Goal: Transaction & Acquisition: Book appointment/travel/reservation

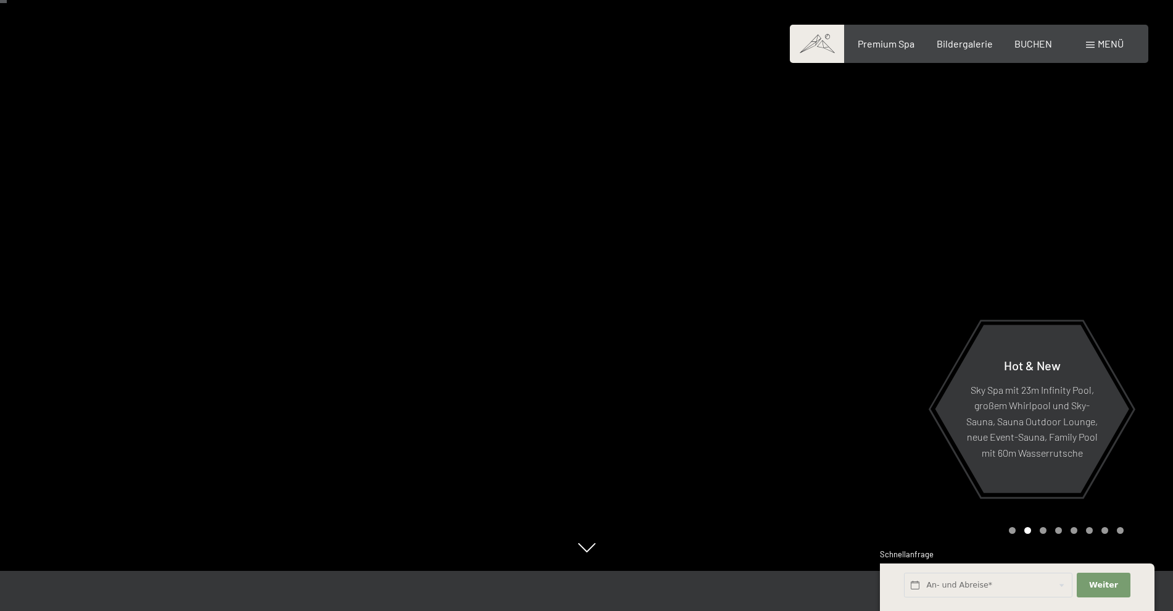
scroll to position [62, 0]
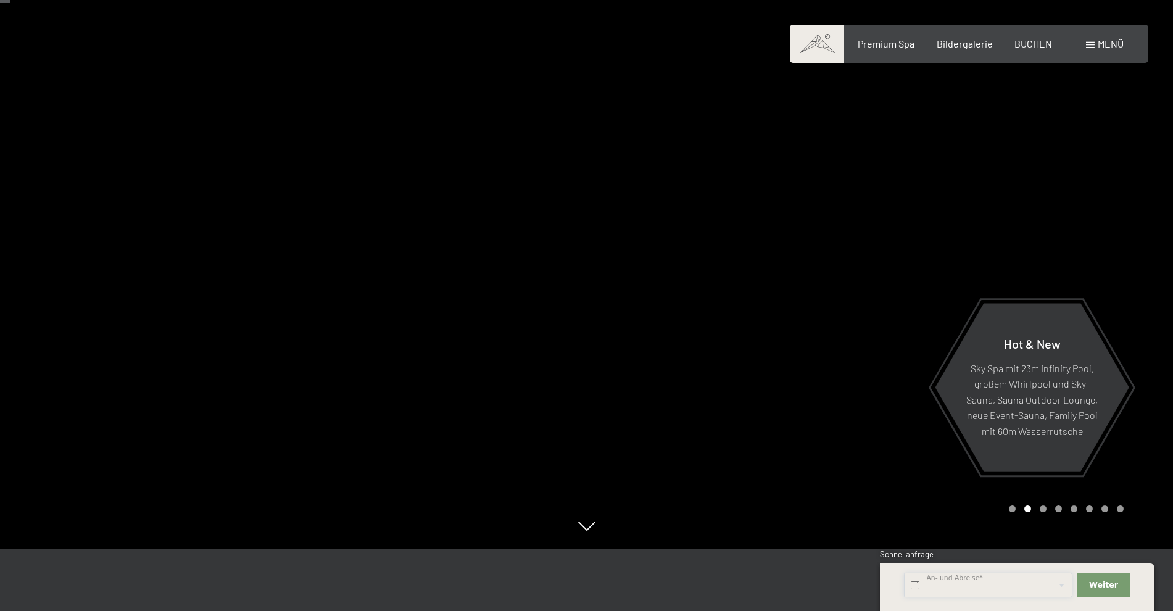
click at [981, 579] on input "text" at bounding box center [988, 585] width 168 height 25
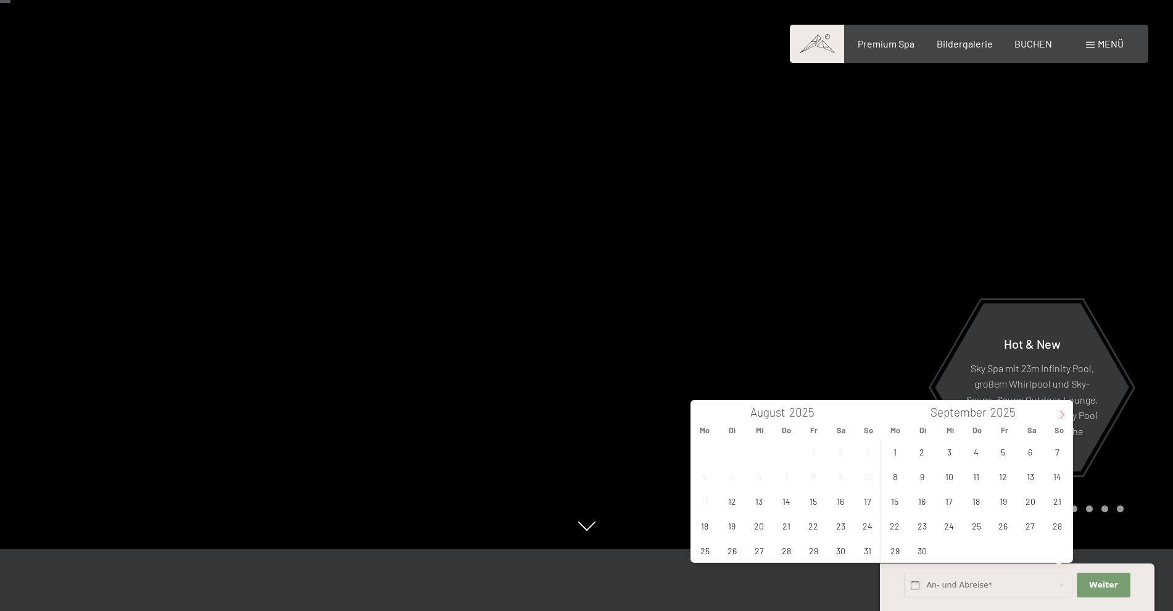
click at [1058, 415] on icon at bounding box center [1062, 414] width 9 height 9
click at [1056, 501] on span "19" at bounding box center [1057, 501] width 24 height 24
click at [956, 537] on div "29 30 1 2 3 4 5 6 7 8 9 10 11 12 13 14 15 16 17 18 19 20 21 22 23 24 25 26 27 2…" at bounding box center [976, 500] width 190 height 123
click at [940, 525] on span "22" at bounding box center [949, 525] width 24 height 24
type input "So. 19.10.2025 - Mi. 22.10.2025"
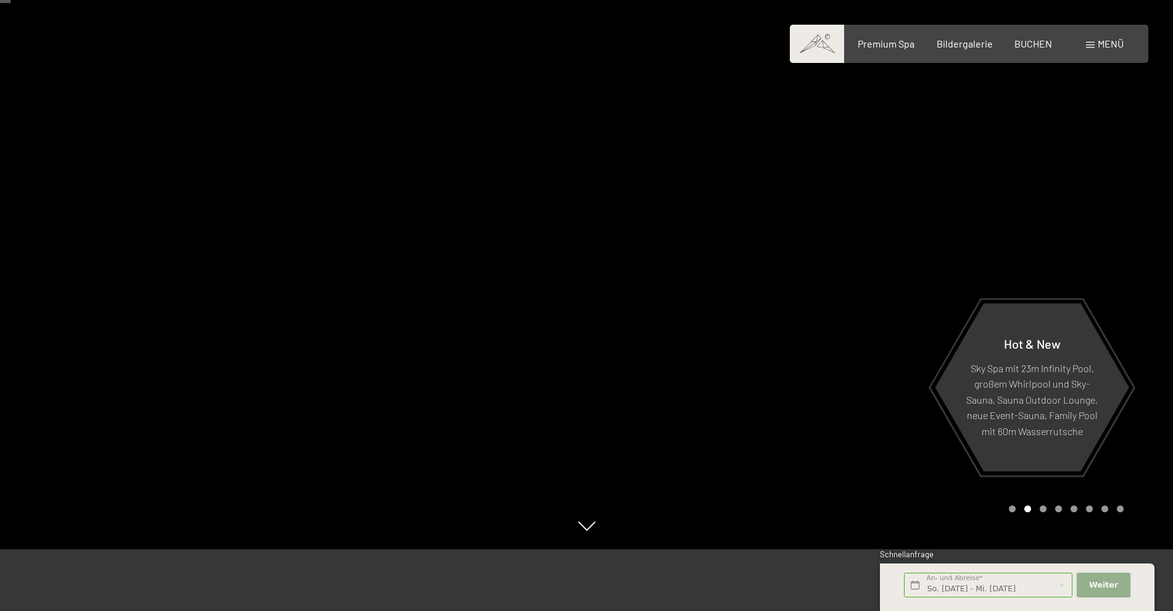
click at [1093, 582] on span "Weiter" at bounding box center [1103, 584] width 29 height 11
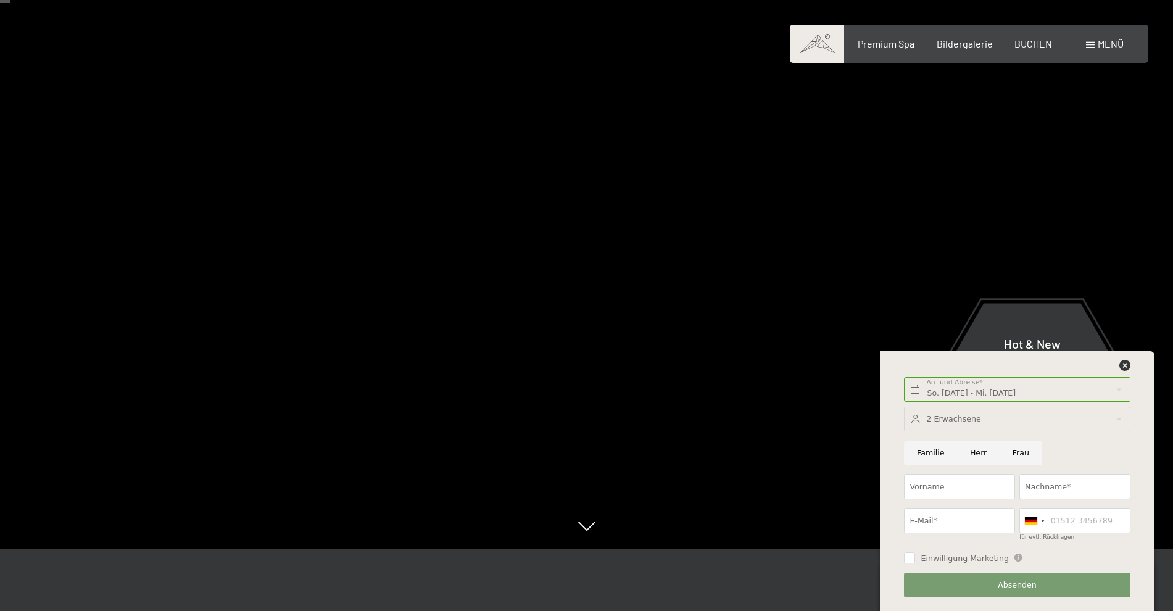
click at [1121, 423] on div at bounding box center [1017, 419] width 226 height 25
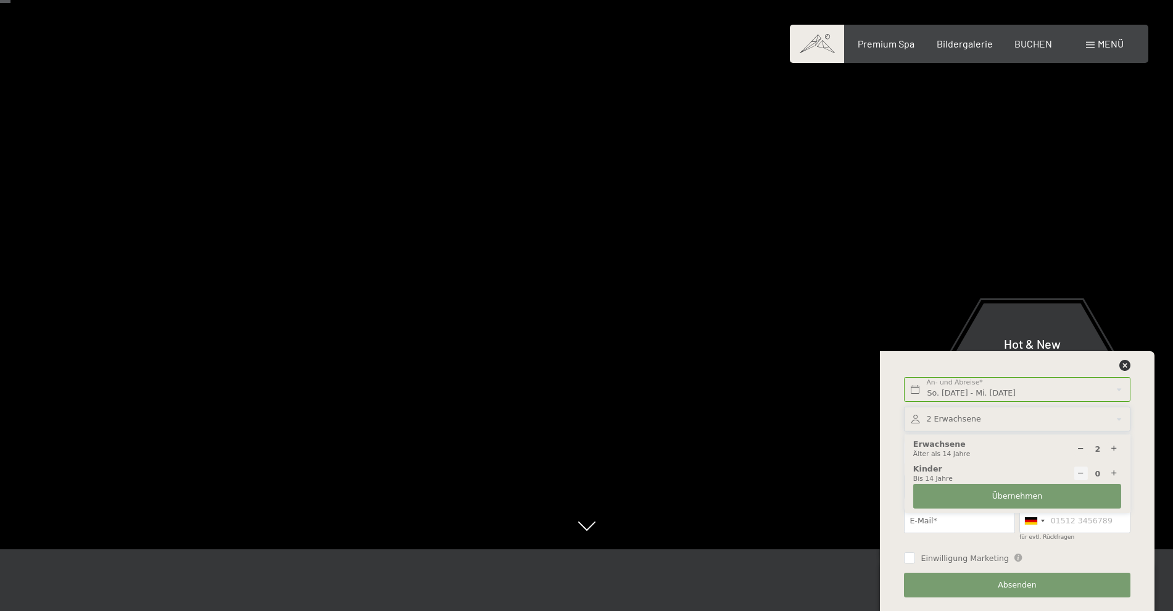
click at [1115, 471] on icon at bounding box center [1114, 474] width 8 height 8
type input "1"
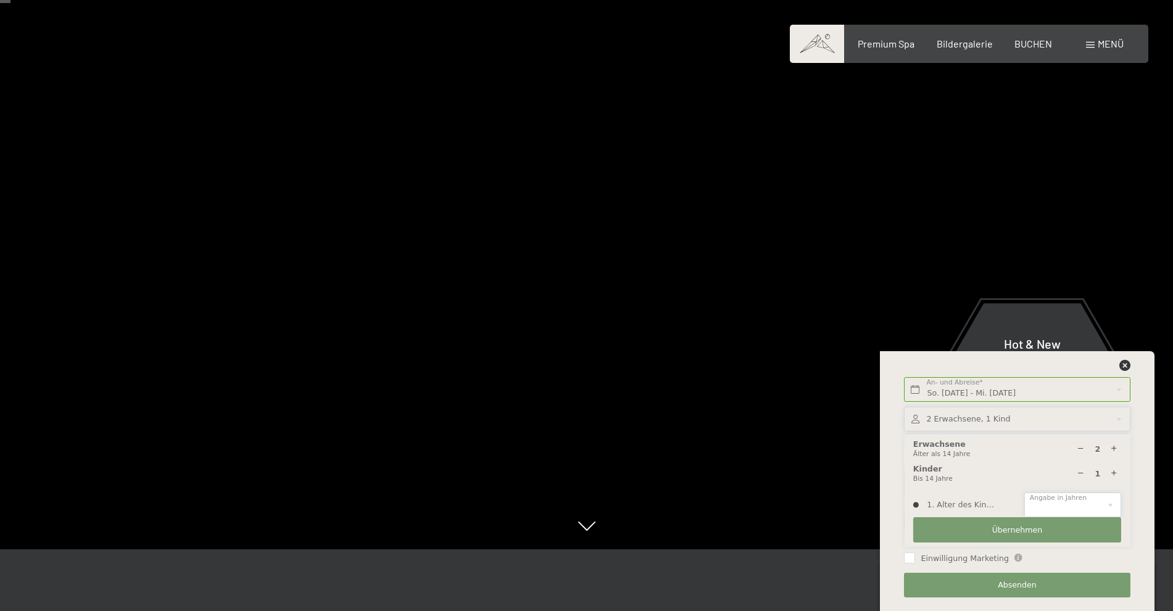
click at [1104, 507] on select "0 1 2 3 4 5 6 7 8 9 10 11 12 13 14" at bounding box center [1072, 504] width 97 height 25
select select "14"
click at [1024, 492] on select "0 1 2 3 4 5 6 7 8 9 10 11 12 13 14" at bounding box center [1072, 504] width 97 height 25
click at [1069, 531] on button "Übernehmen" at bounding box center [1017, 529] width 208 height 25
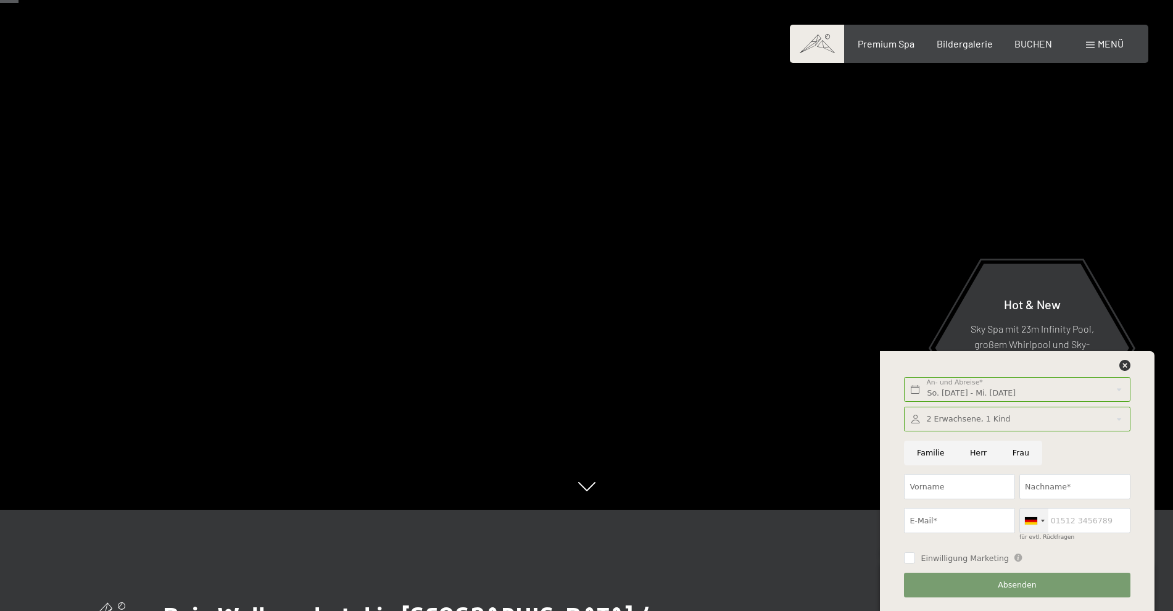
scroll to position [123, 0]
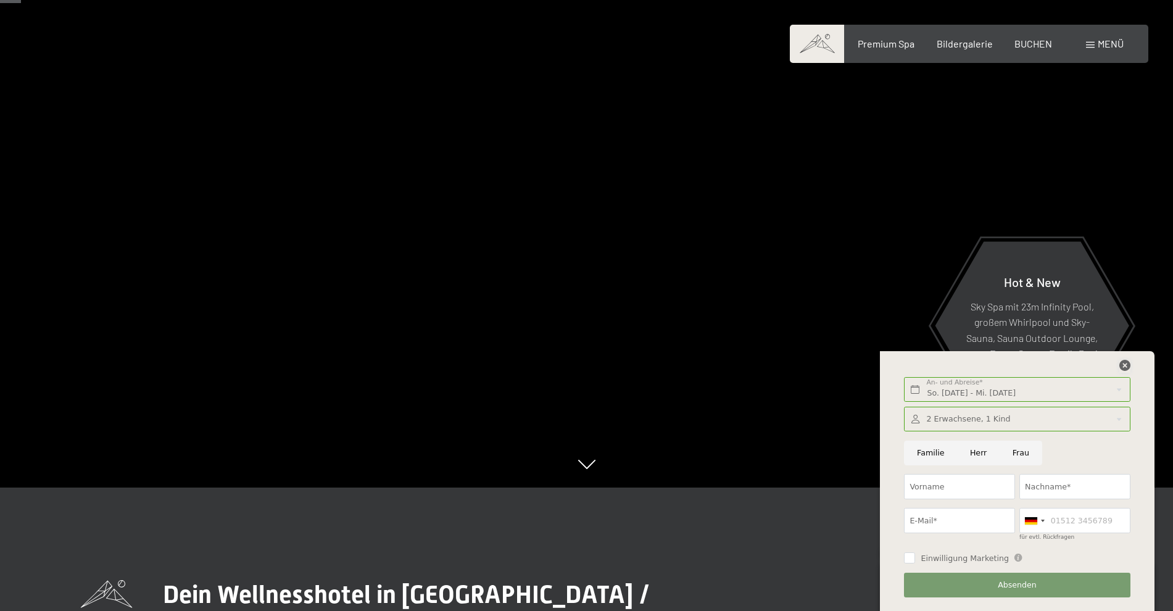
click at [1124, 369] on icon at bounding box center [1124, 365] width 11 height 11
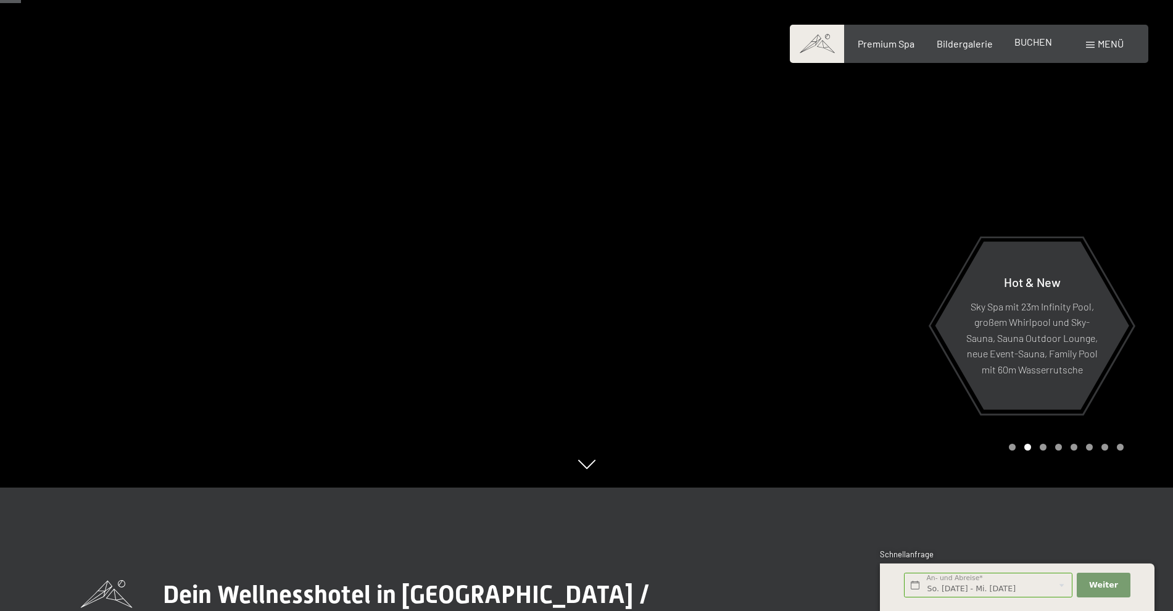
click at [1023, 45] on span "BUCHEN" at bounding box center [1033, 42] width 38 height 12
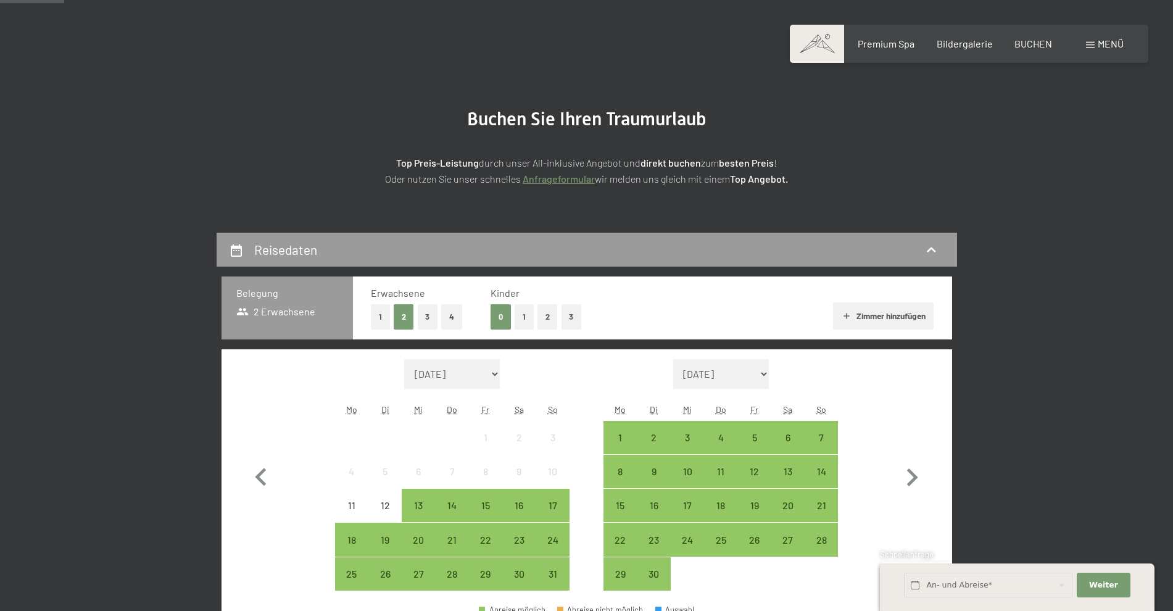
click at [526, 315] on button "1" at bounding box center [524, 316] width 19 height 25
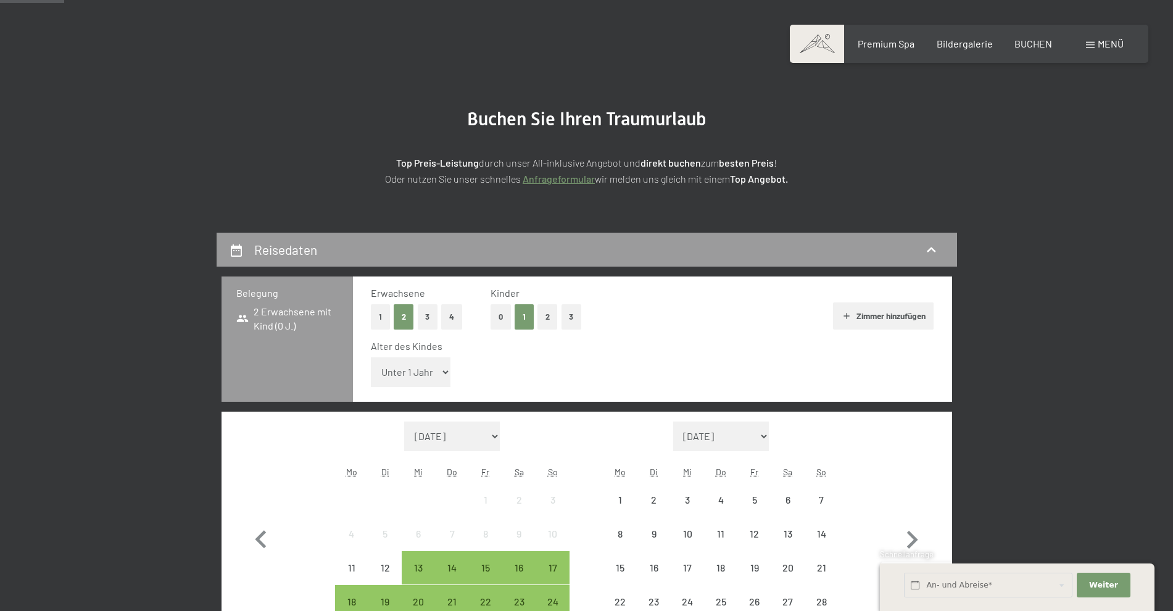
click at [444, 369] on select "Unter 1 Jahr 1 Jahr 2 Jahre 3 Jahre 4 Jahre 5 Jahre 6 Jahre 7 Jahre 8 Jahre 9 J…" at bounding box center [411, 372] width 80 height 30
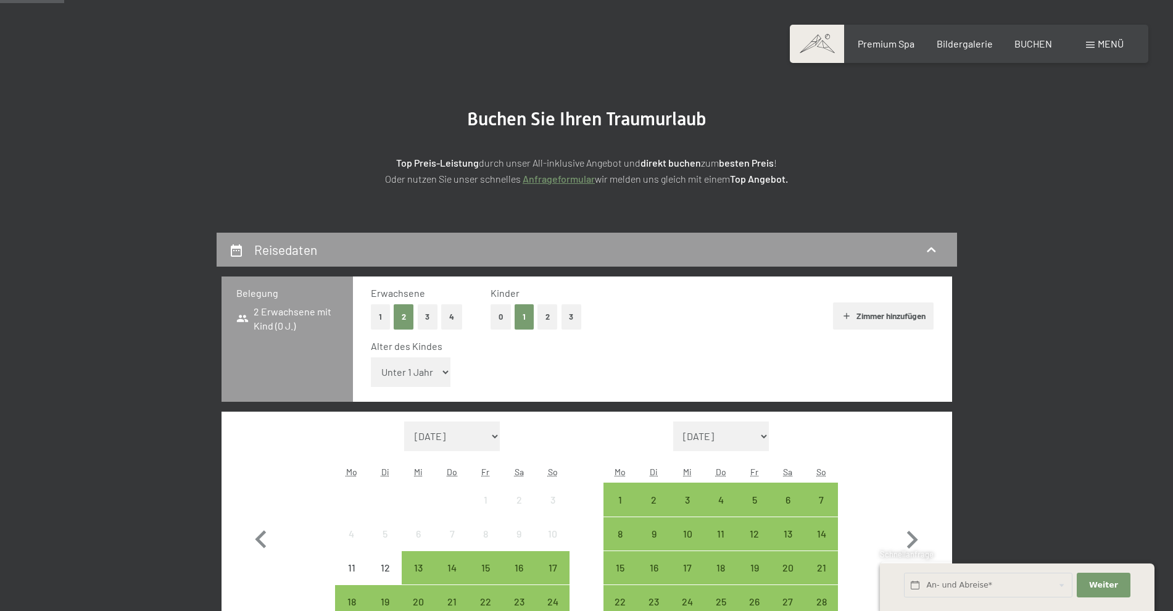
select select "14"
click at [371, 357] on select "Unter 1 Jahr 1 Jahr 2 Jahre 3 Jahre 4 Jahre 5 Jahre 6 Jahre 7 Jahre 8 Jahre 9 J…" at bounding box center [411, 372] width 80 height 30
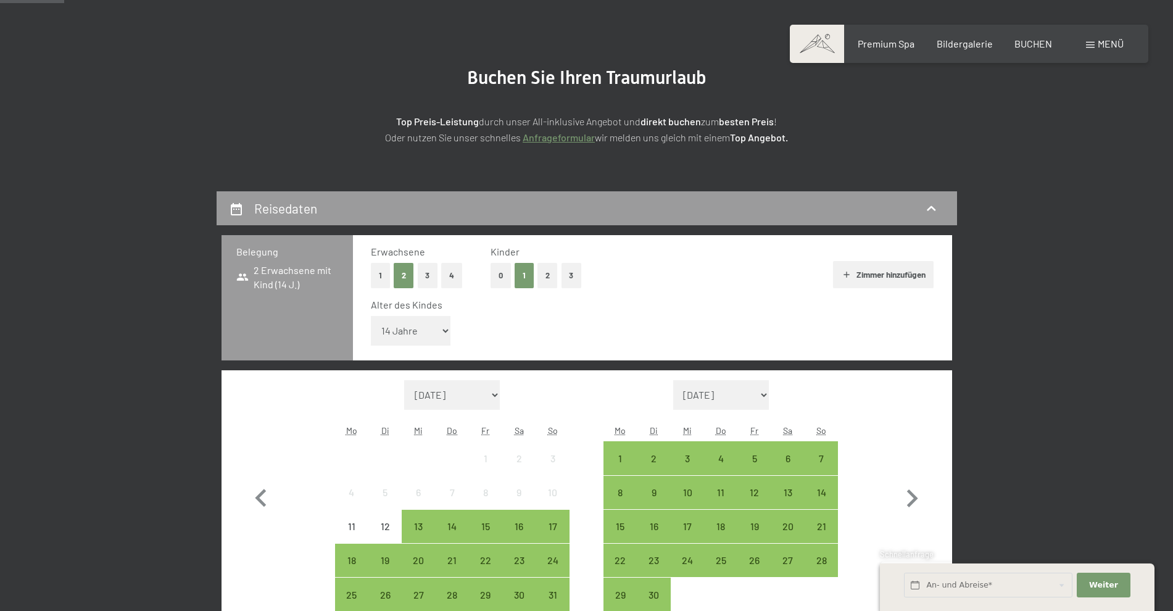
scroll to position [123, 0]
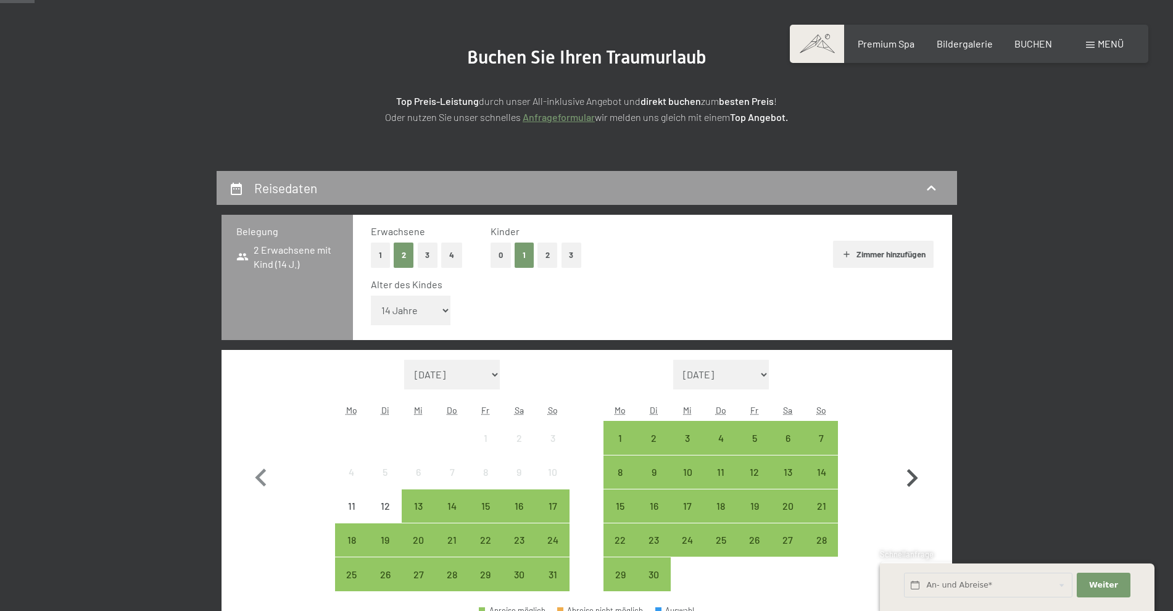
click at [908, 475] on icon "button" at bounding box center [912, 478] width 36 height 36
select select "2025-09-01"
select select "2025-10-01"
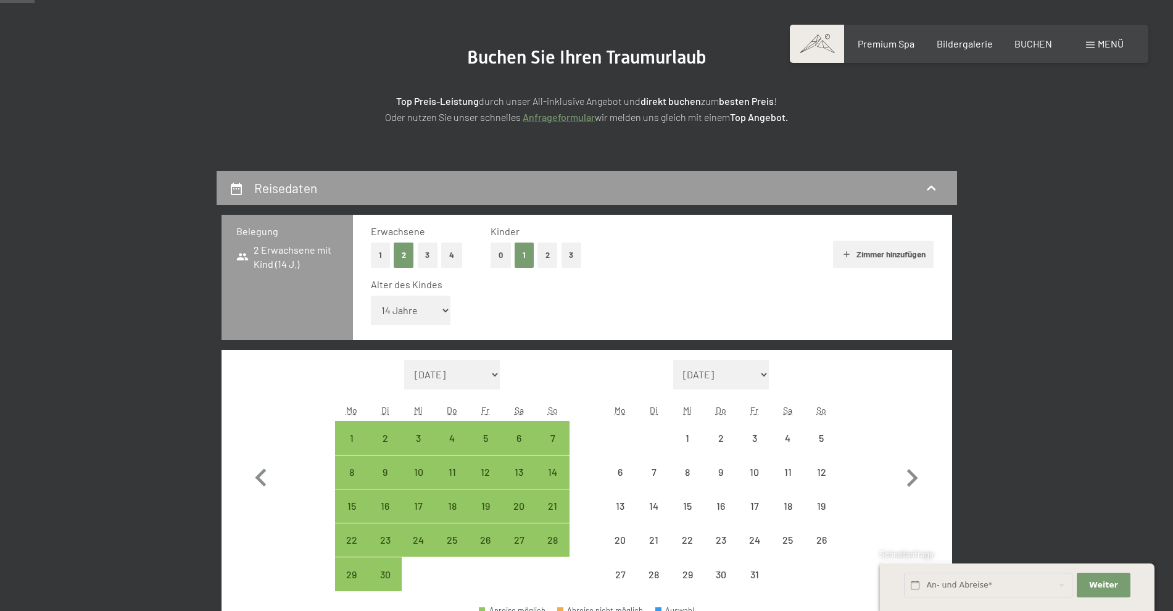
select select "2025-09-01"
select select "2025-10-01"
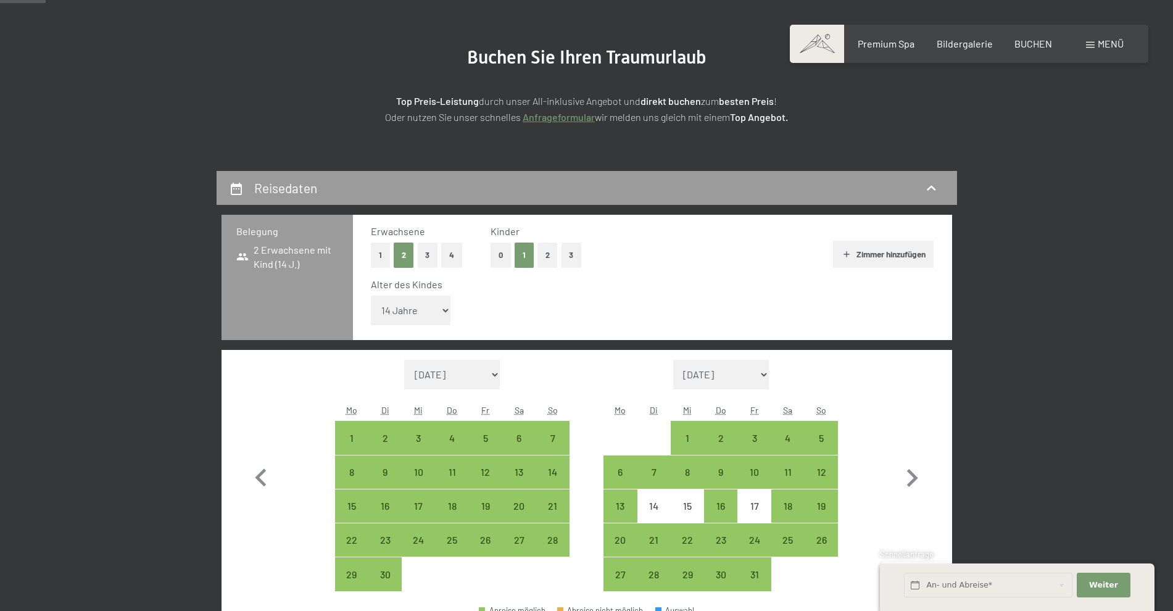
scroll to position [185, 0]
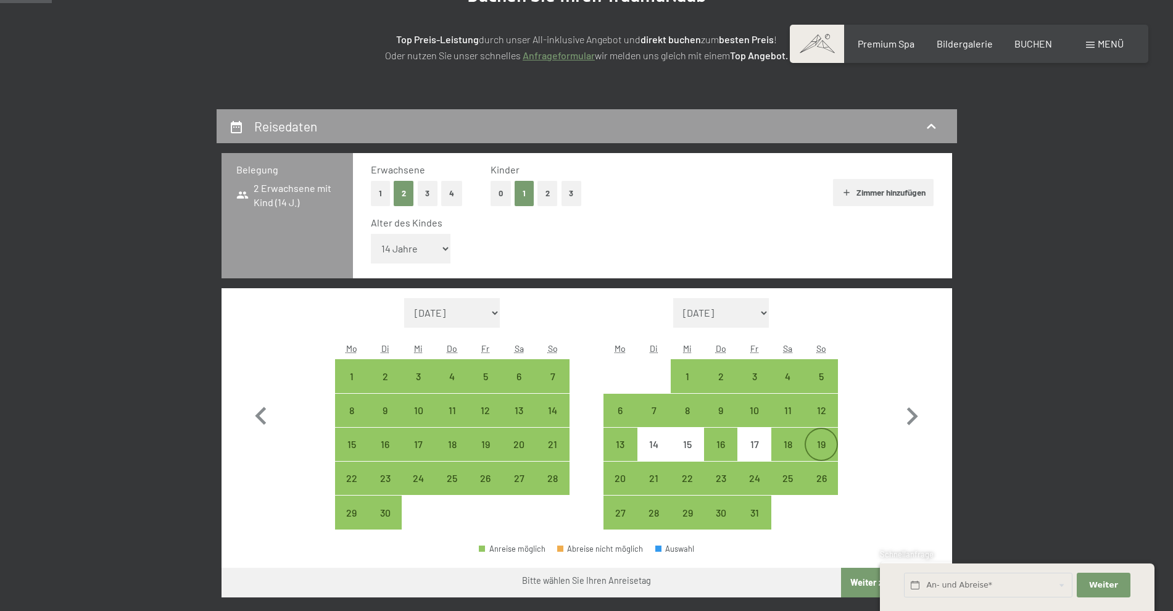
click at [822, 449] on div "19" at bounding box center [821, 454] width 31 height 31
select select "2025-09-01"
select select "2025-10-01"
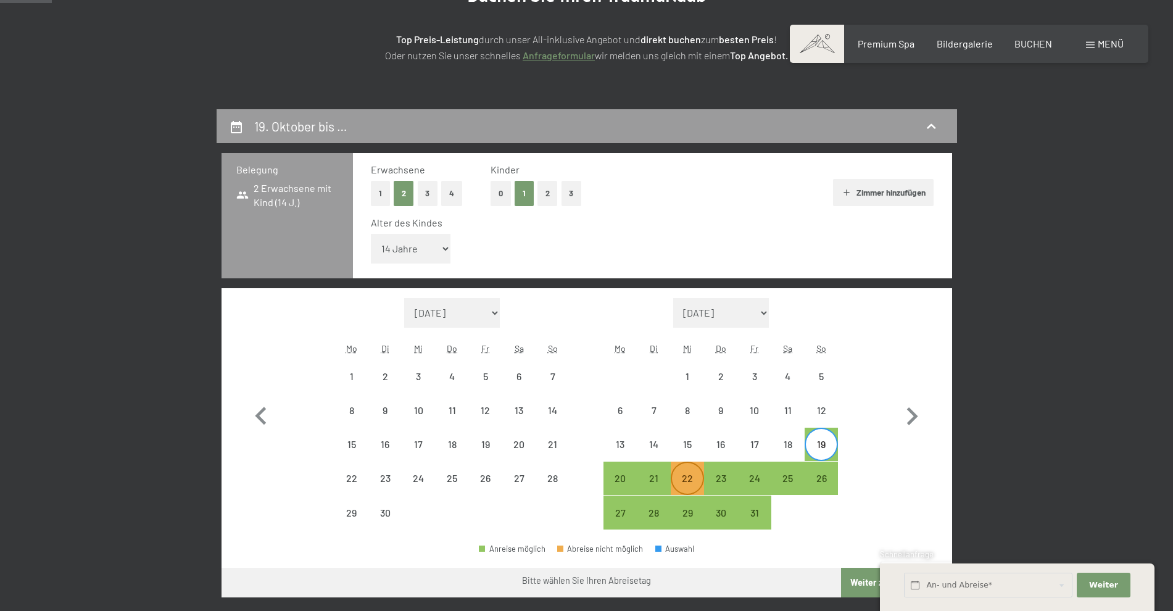
click at [689, 479] on div "22" at bounding box center [687, 488] width 31 height 31
select select "2025-09-01"
select select "2025-10-01"
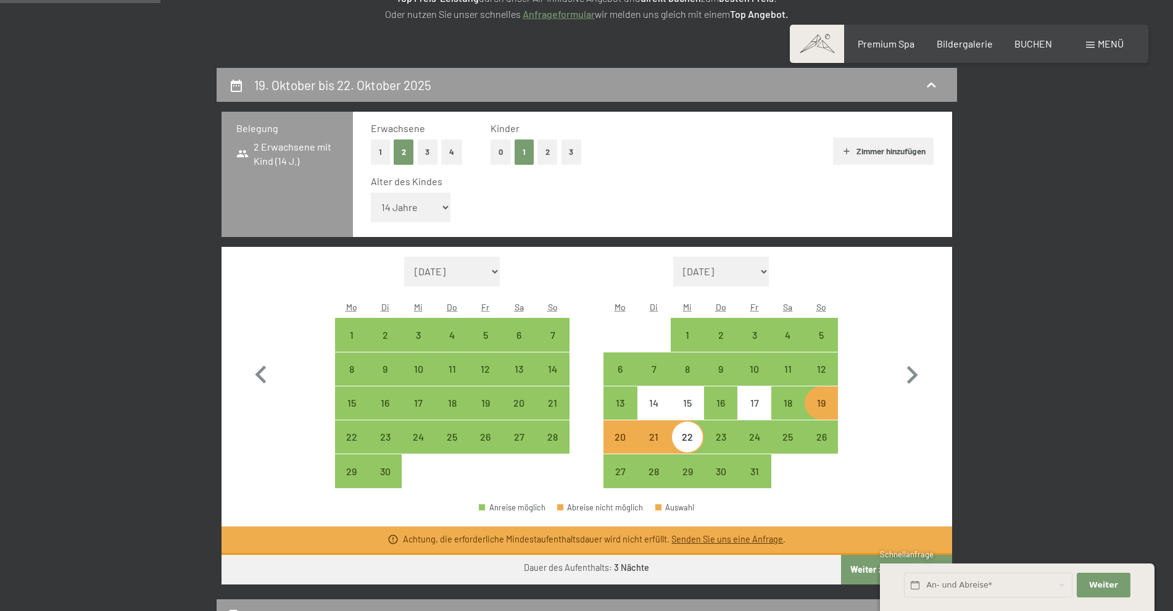
scroll to position [247, 0]
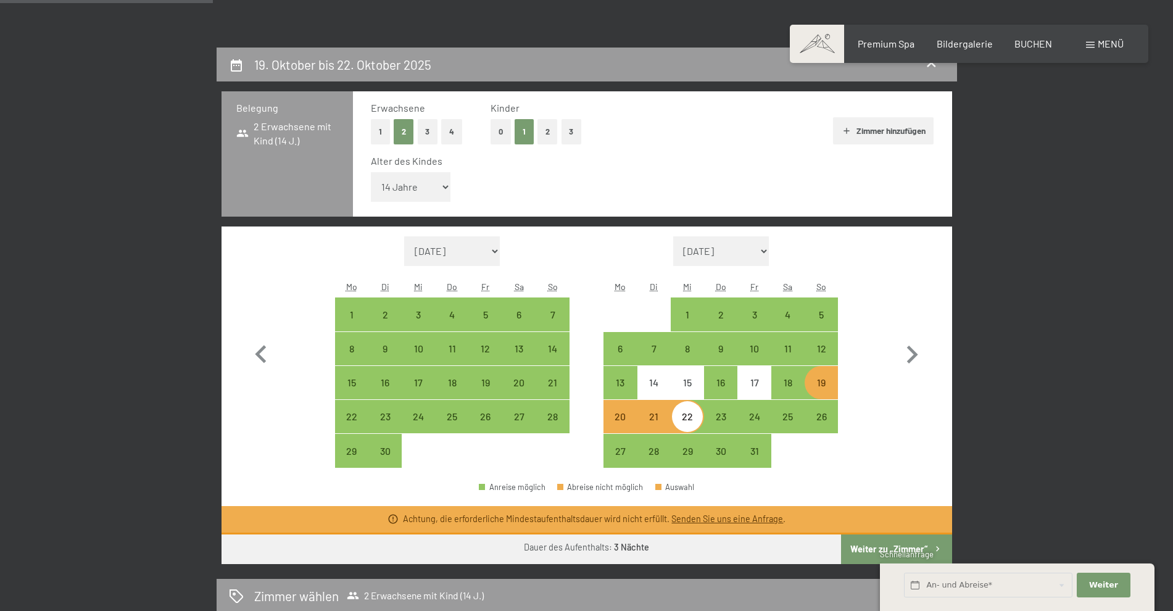
click at [817, 387] on div "19" at bounding box center [821, 393] width 31 height 31
select select "2025-09-01"
select select "2025-10-01"
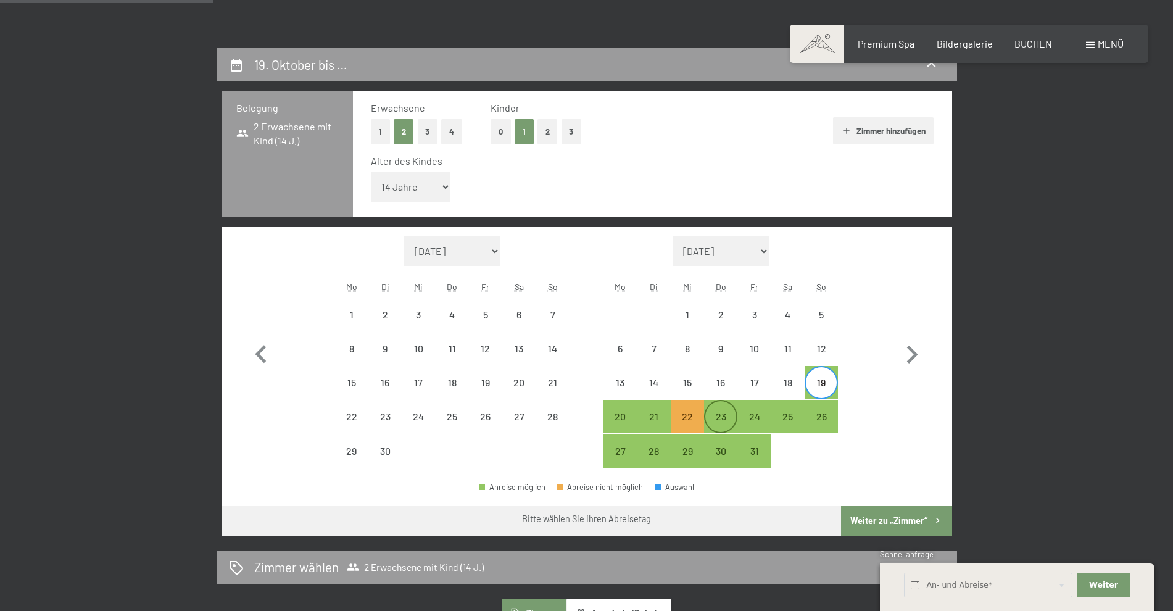
click at [731, 425] on div "23" at bounding box center [720, 427] width 31 height 31
select select "2025-09-01"
select select "2025-10-01"
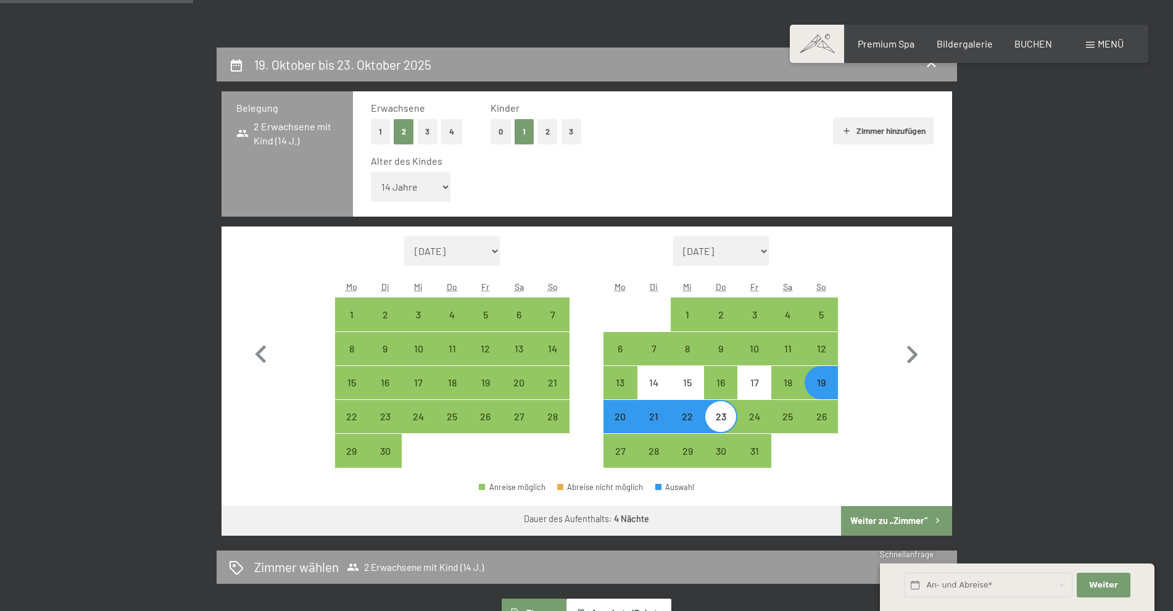
scroll to position [309, 0]
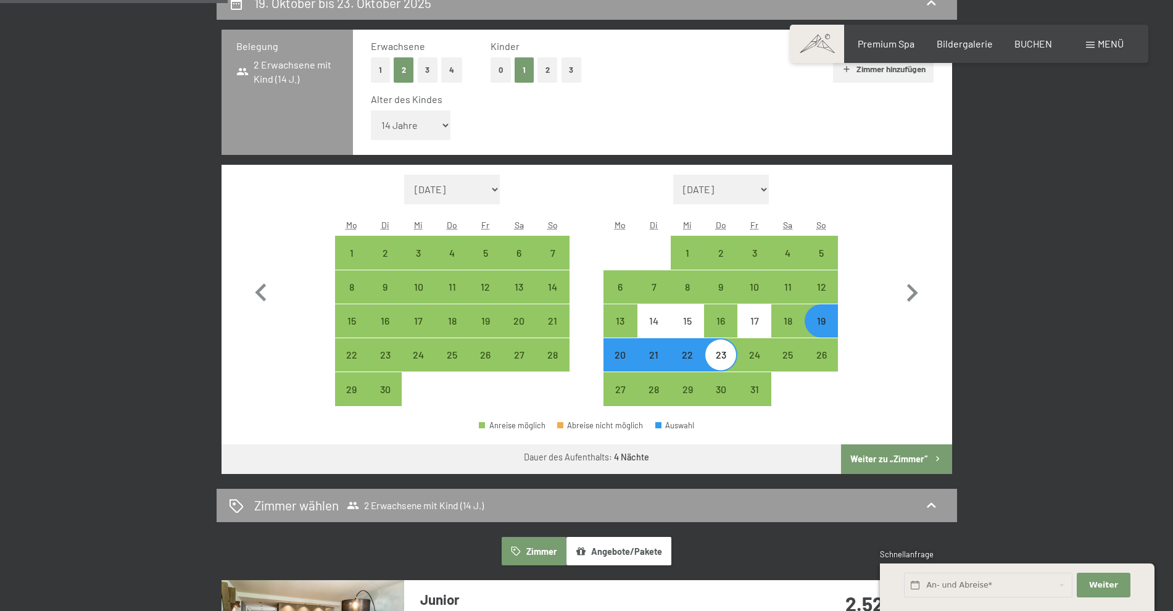
click at [894, 465] on button "Weiter zu „Zimmer“" at bounding box center [896, 459] width 110 height 30
select select "2025-09-01"
select select "2025-10-01"
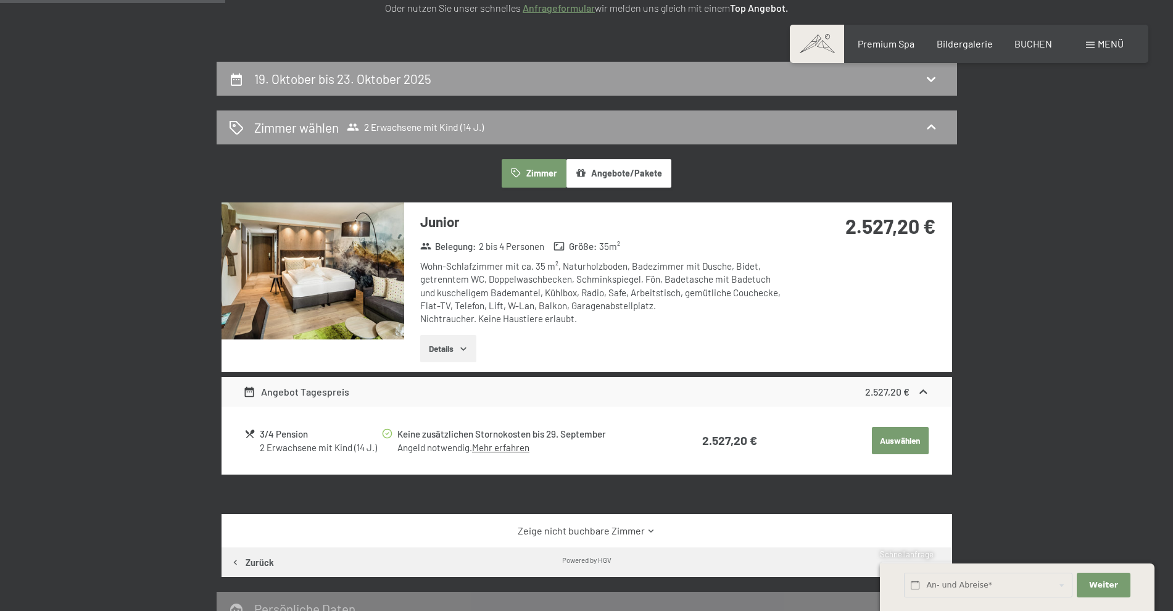
scroll to position [171, 0]
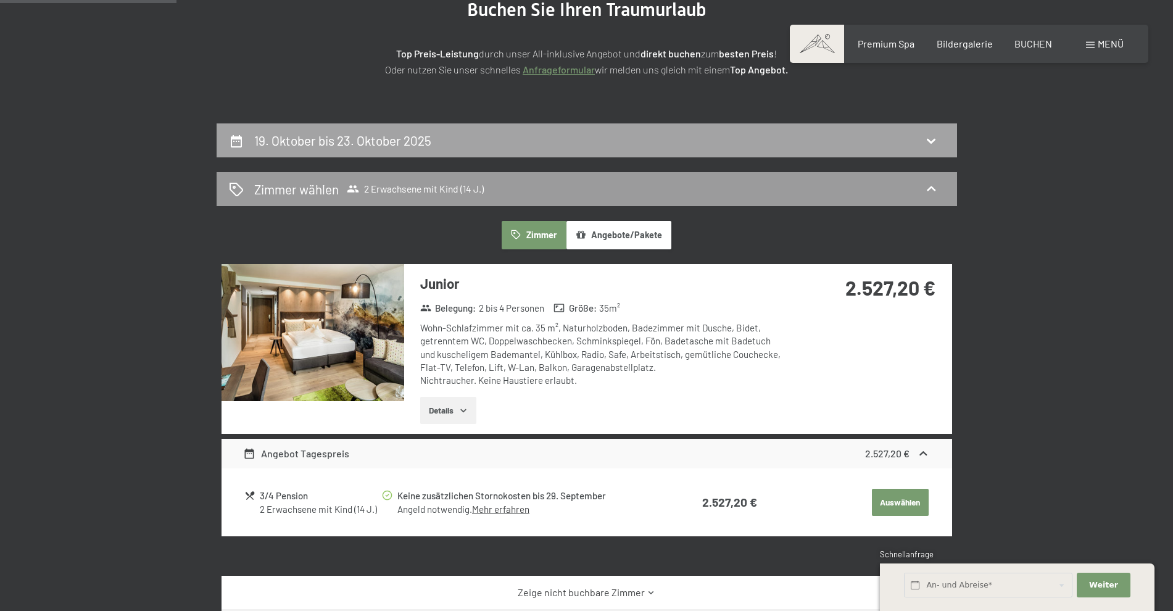
click at [925, 139] on icon at bounding box center [931, 140] width 15 height 15
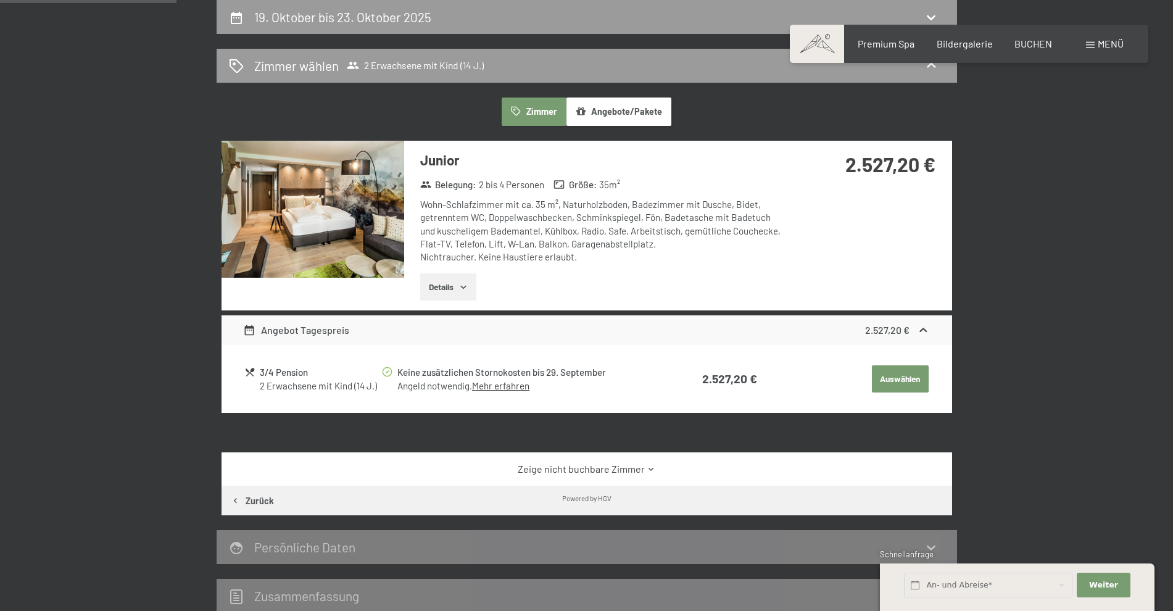
select select "14"
select select "2025-09-01"
select select "2025-10-01"
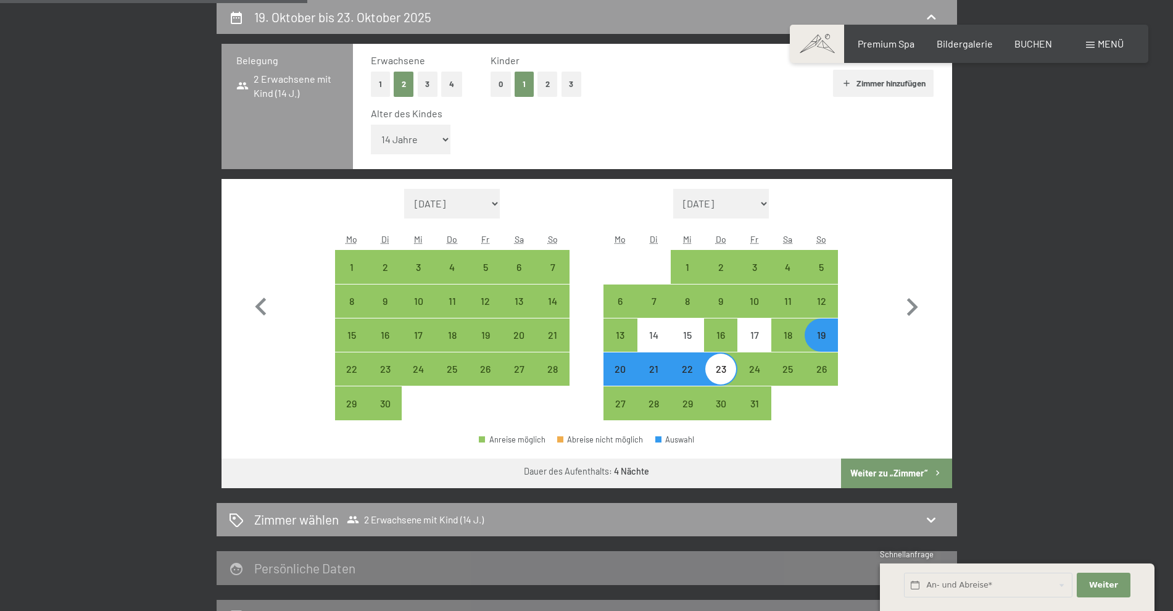
click at [550, 83] on button "2" at bounding box center [547, 84] width 20 height 25
select select "0"
select select "2025-09-01"
select select "2025-10-01"
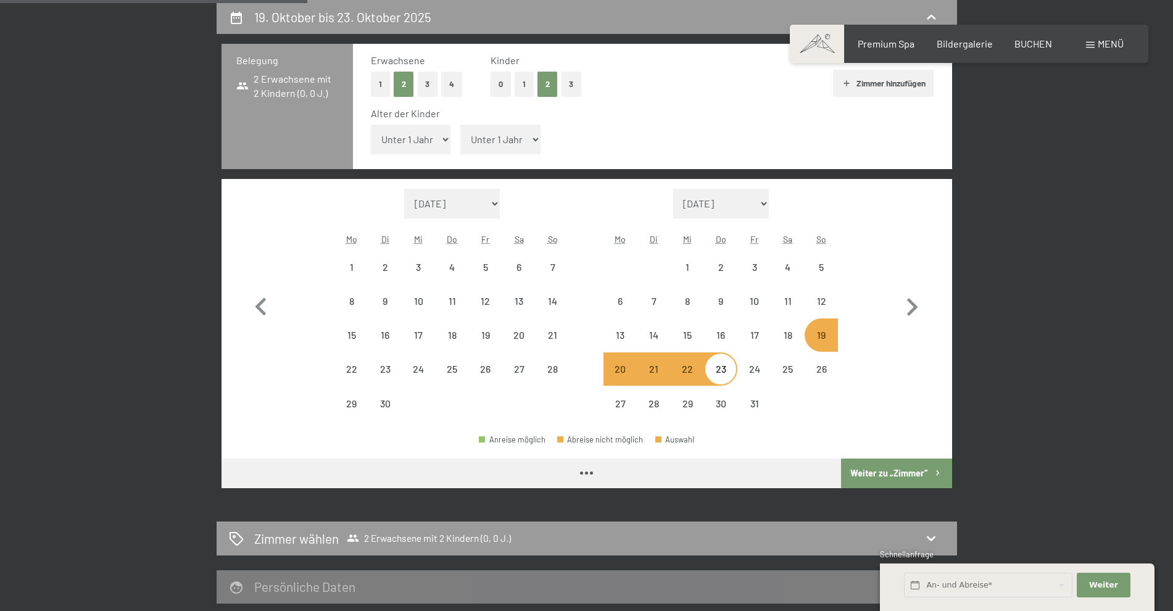
select select "2025-09-01"
select select "2025-10-01"
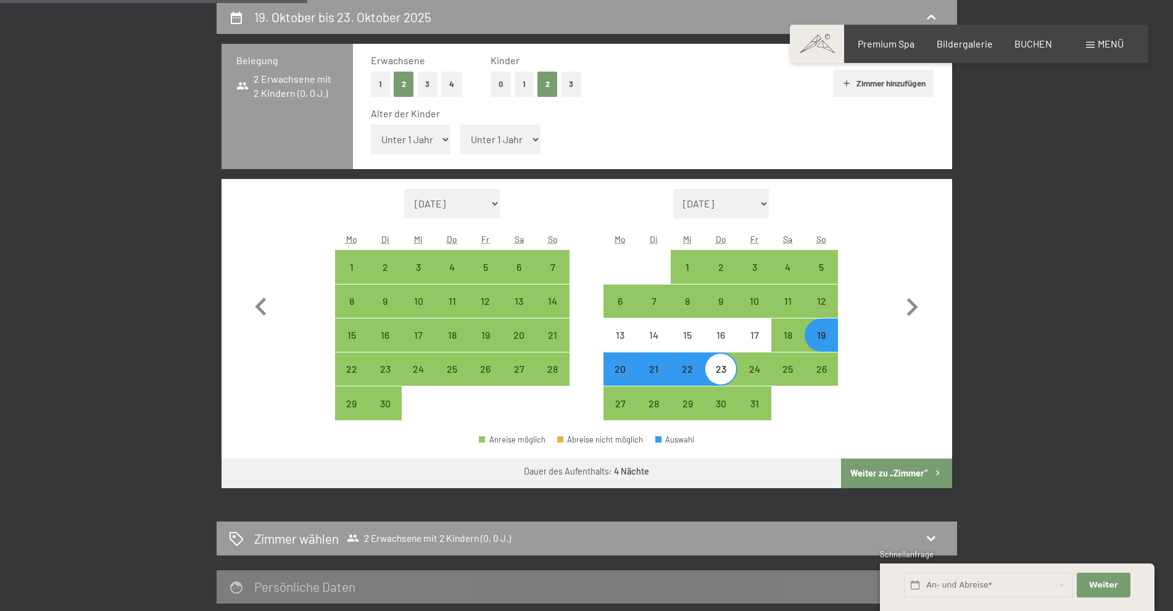
click at [437, 142] on select "Unter 1 Jahr 1 Jahr 2 Jahre 3 Jahre 4 Jahre 5 Jahre 6 Jahre 7 Jahre 8 Jahre 9 J…" at bounding box center [411, 140] width 80 height 30
select select "14"
click at [371, 125] on select "Unter 1 Jahr 1 Jahr 2 Jahre 3 Jahre 4 Jahre 5 Jahre 6 Jahre 7 Jahre 8 Jahre 9 J…" at bounding box center [411, 140] width 80 height 30
select select "2025-09-01"
select select "2025-10-01"
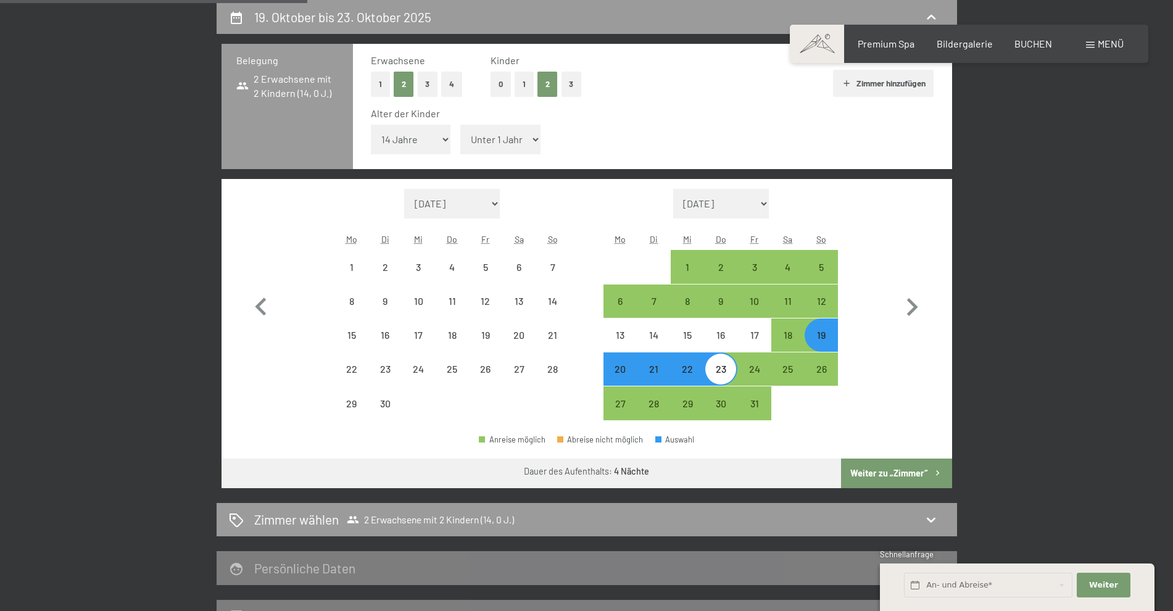
click at [532, 139] on select "Unter 1 Jahr 1 Jahr 2 Jahre 3 Jahre 4 Jahre 5 Jahre 6 Jahre 7 Jahre 8 Jahre 9 J…" at bounding box center [500, 140] width 80 height 30
select select "2025-09-01"
select select "2025-10-01"
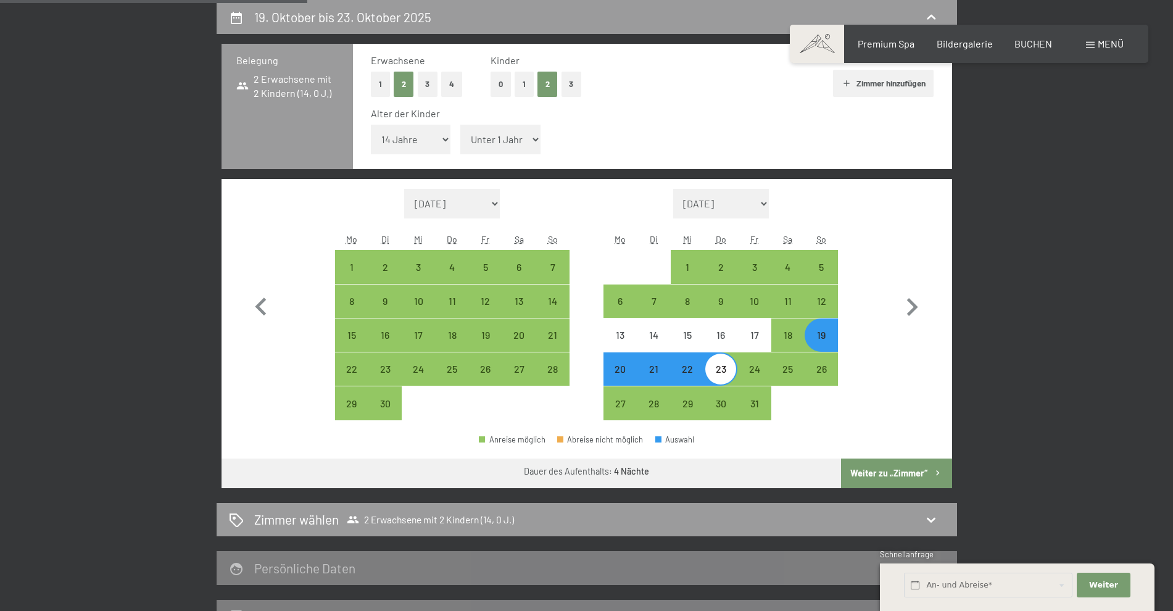
select select "17"
click at [460, 125] on select "Unter 1 Jahr 1 Jahr 2 Jahre 3 Jahre 4 Jahre 5 Jahre 6 Jahre 7 Jahre 8 Jahre 9 J…" at bounding box center [500, 140] width 80 height 30
select select "2025-09-01"
select select "2025-10-01"
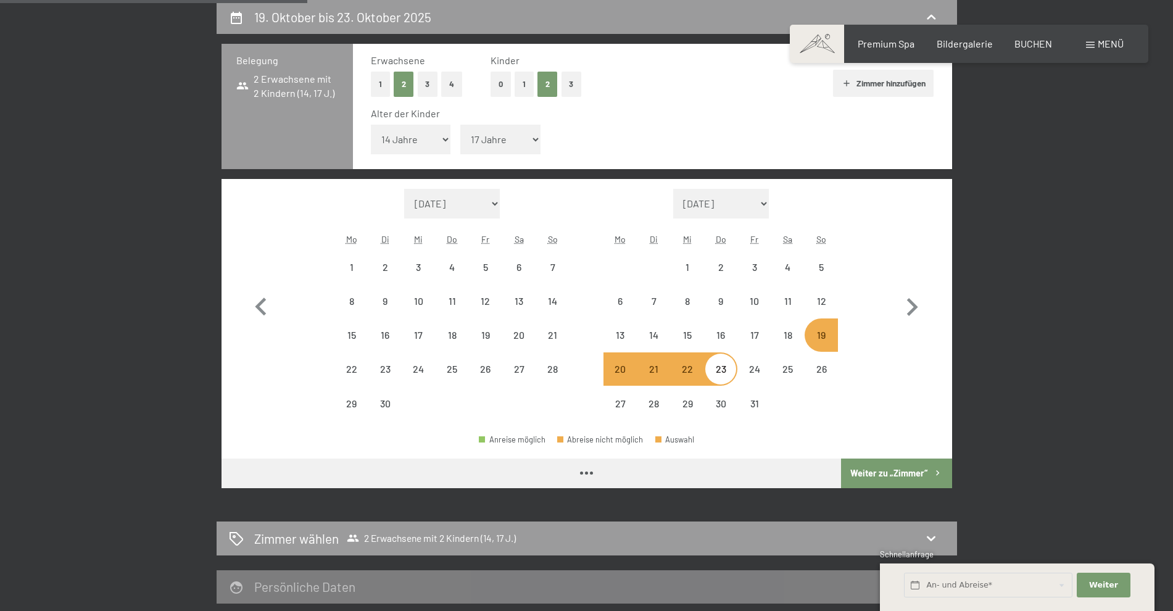
select select "2025-09-01"
select select "2025-10-01"
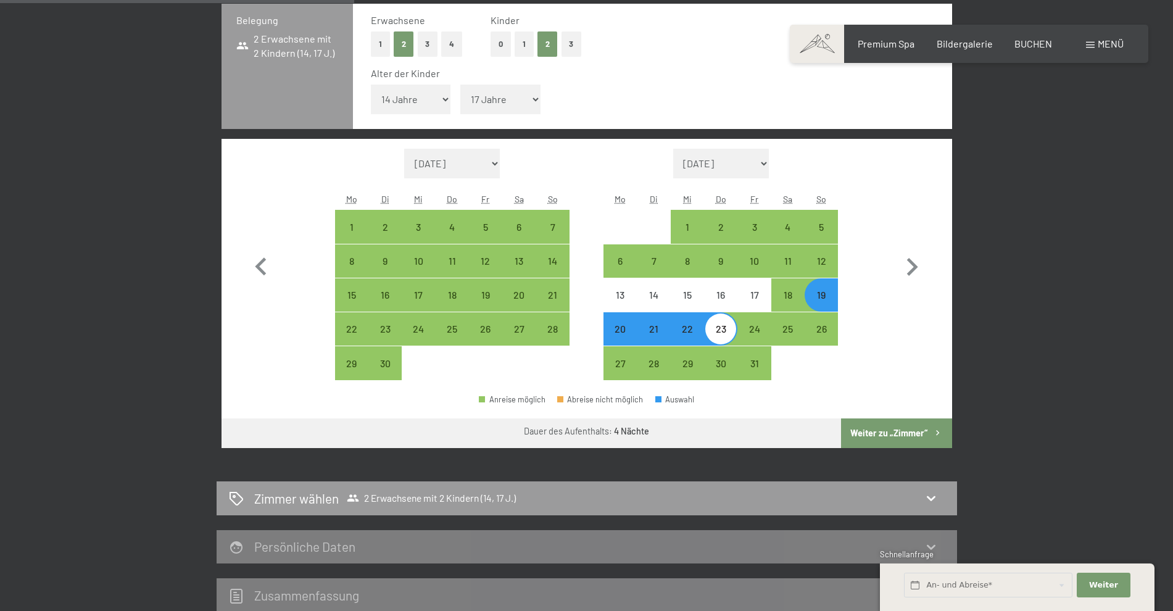
scroll to position [356, 0]
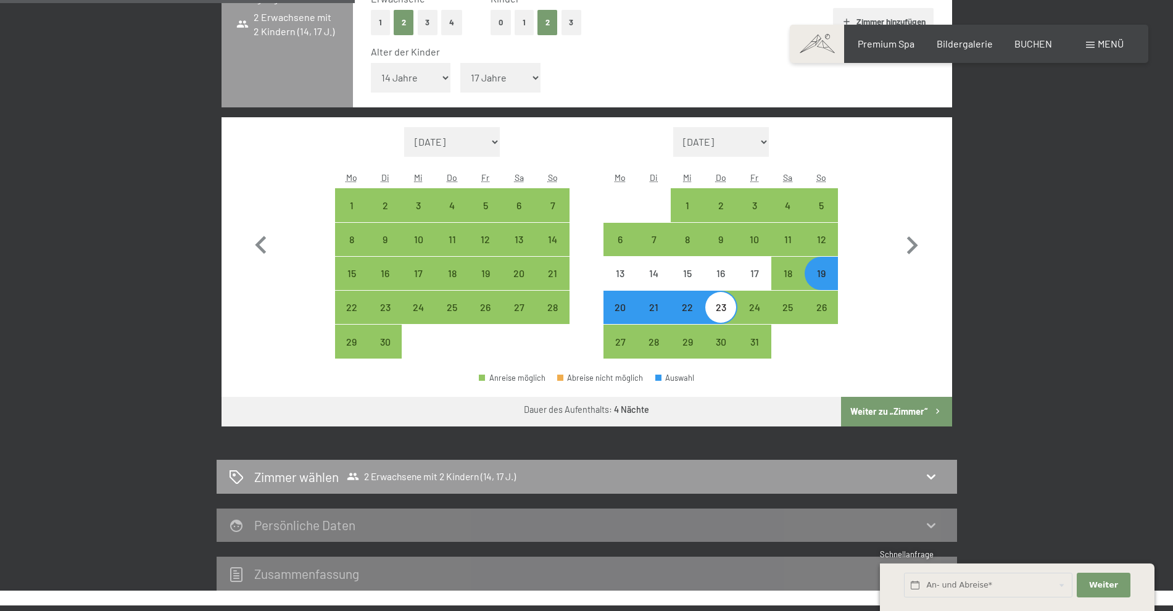
click at [910, 423] on button "Weiter zu „Zimmer“" at bounding box center [896, 412] width 110 height 30
select select "2025-09-01"
select select "2025-10-01"
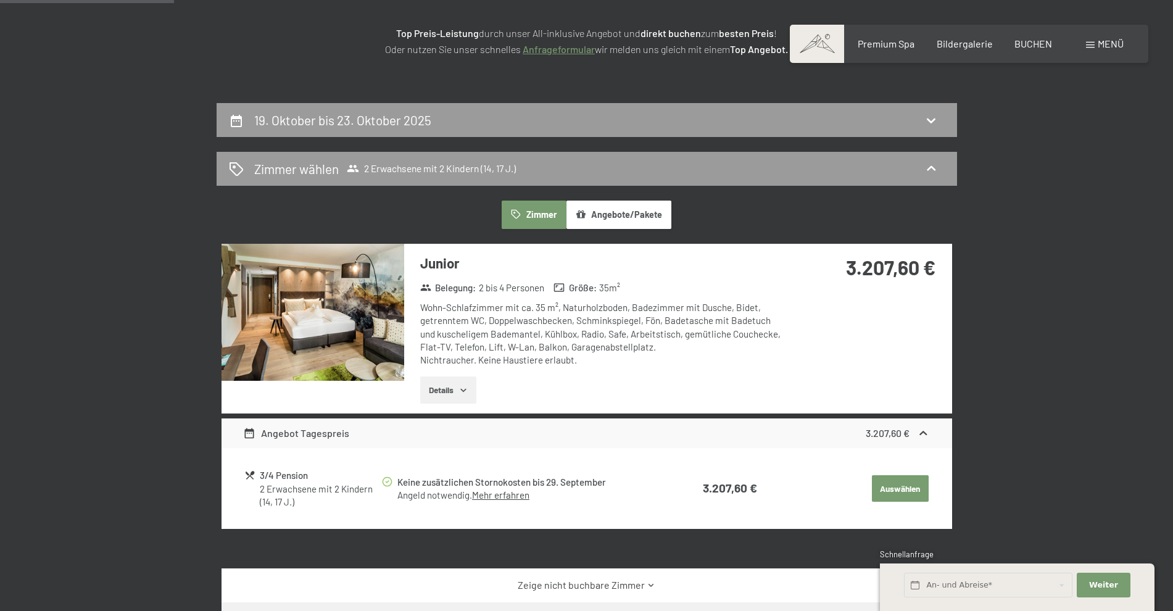
scroll to position [171, 0]
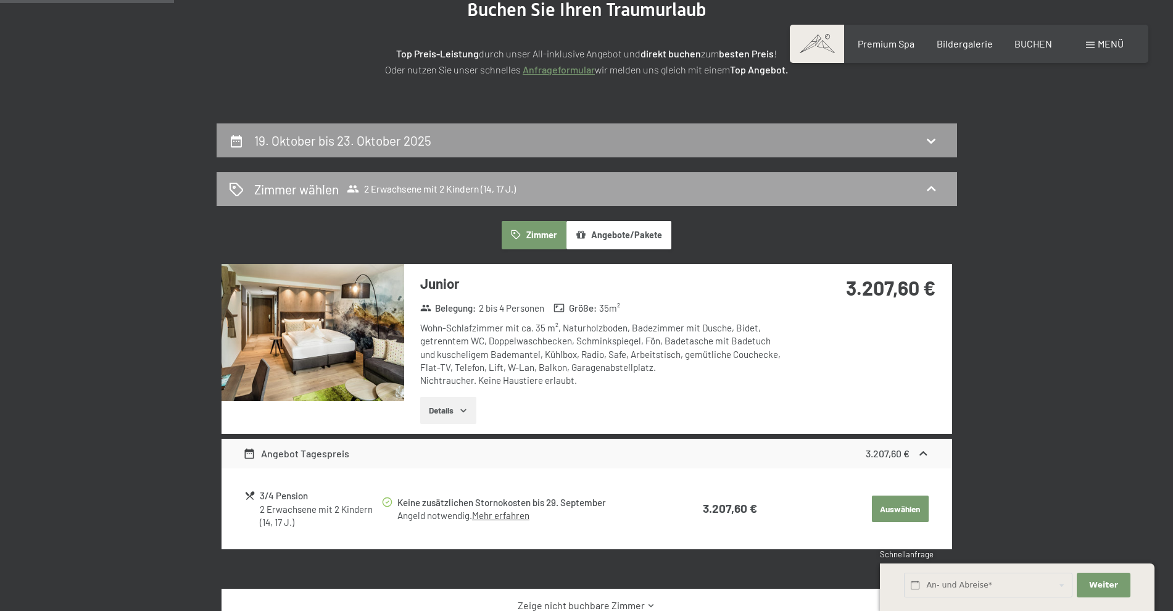
click at [934, 183] on icon at bounding box center [931, 188] width 15 height 15
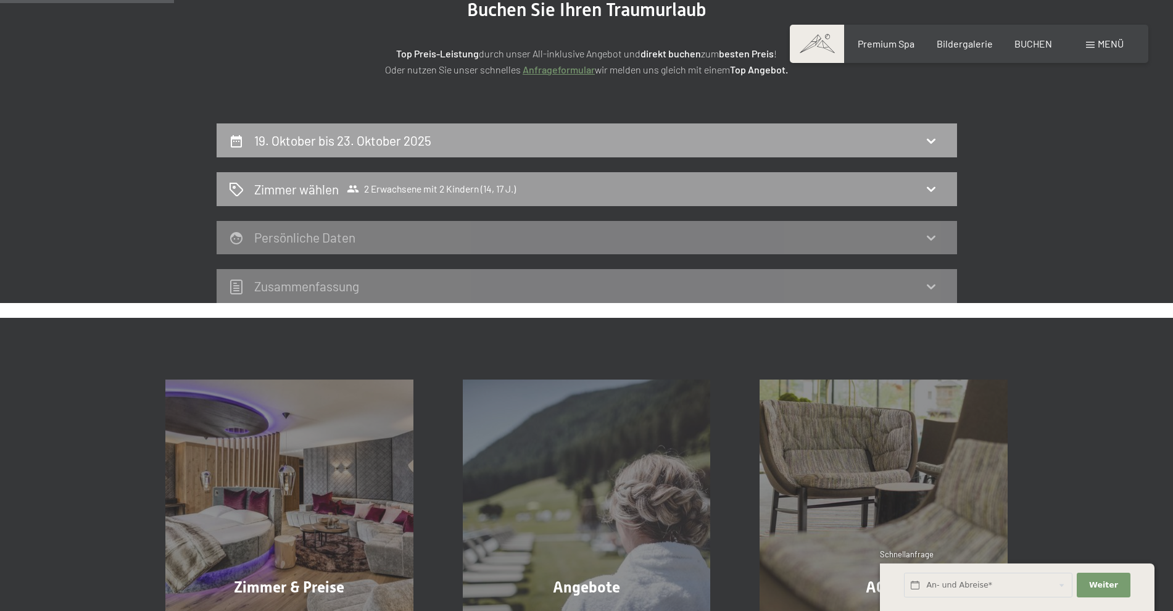
click at [930, 148] on icon at bounding box center [931, 140] width 15 height 15
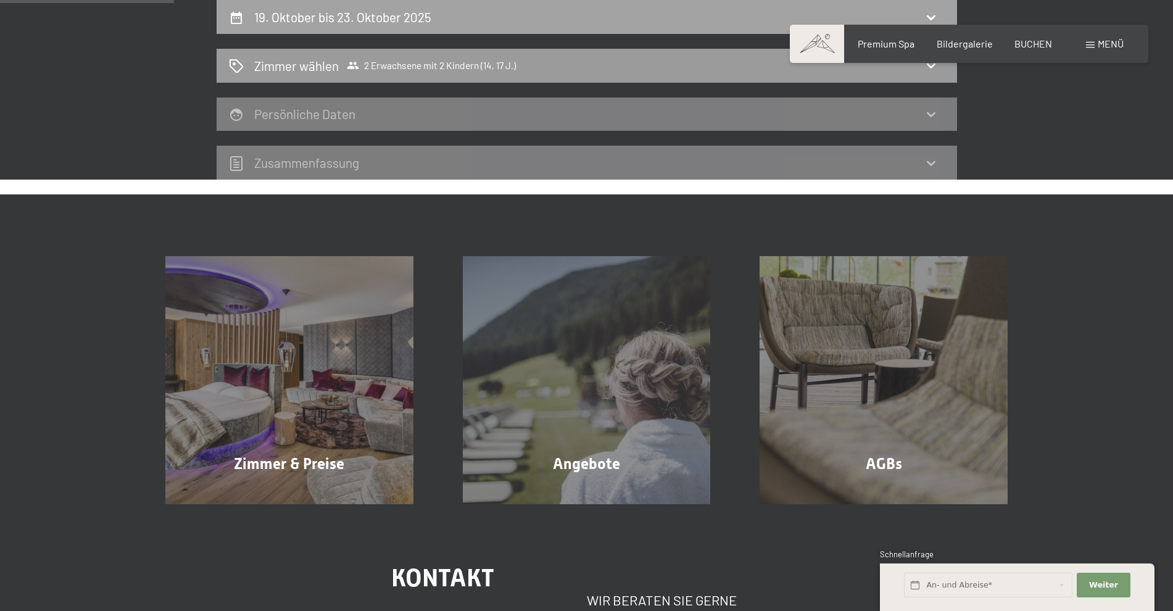
select select "14"
select select "17"
select select "2025-09-01"
select select "2025-10-01"
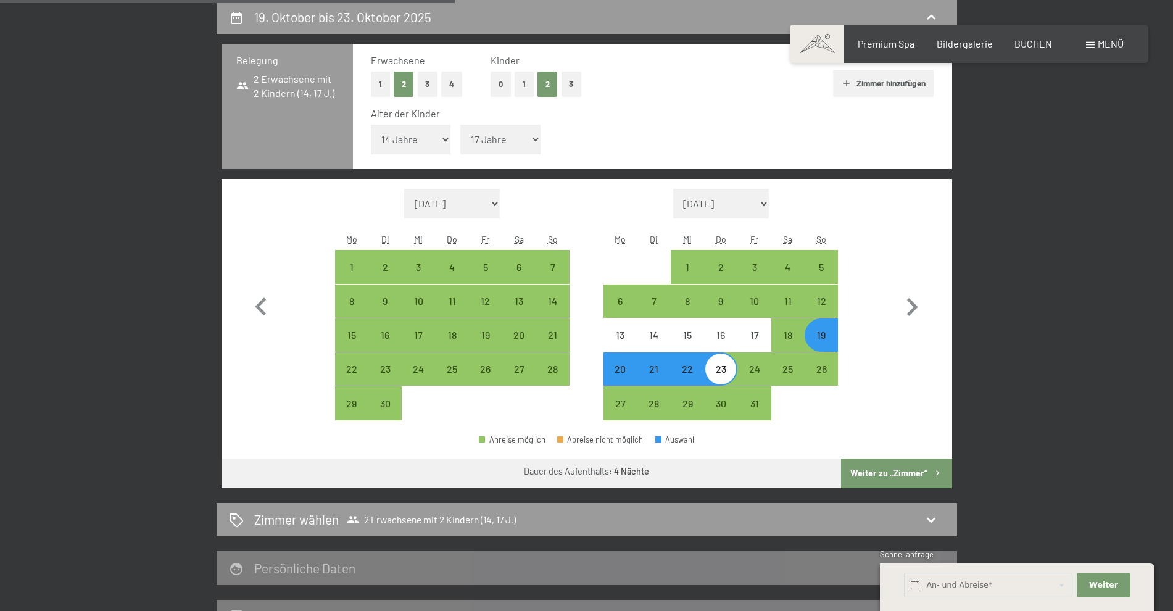
click at [509, 79] on button "0" at bounding box center [501, 84] width 20 height 25
select select "2025-09-01"
select select "2025-10-01"
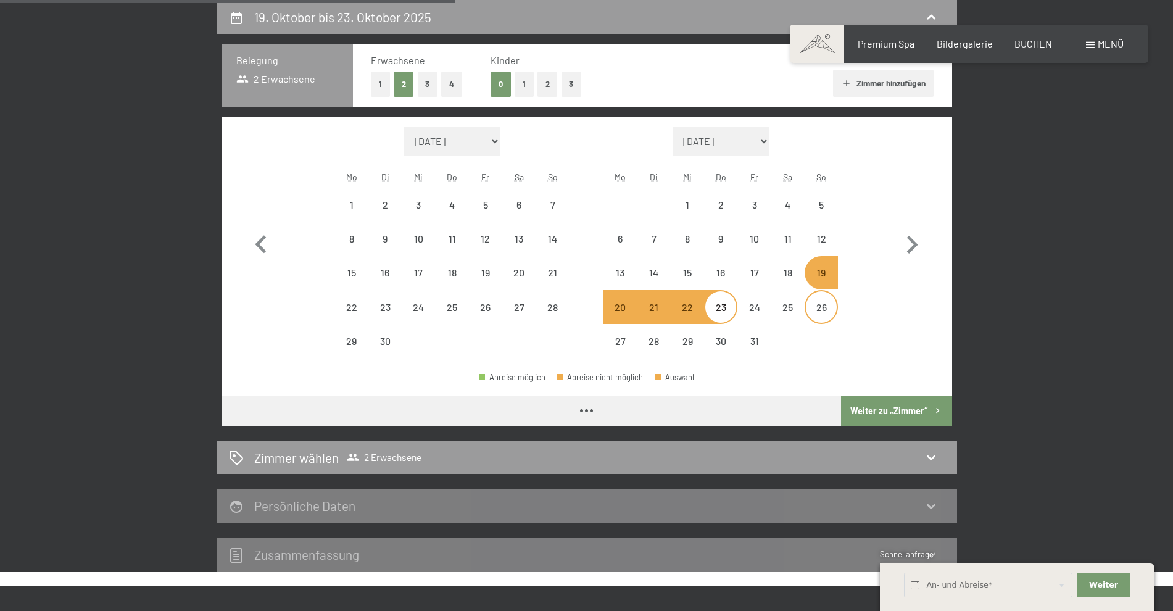
select select "2025-09-01"
select select "2025-10-01"
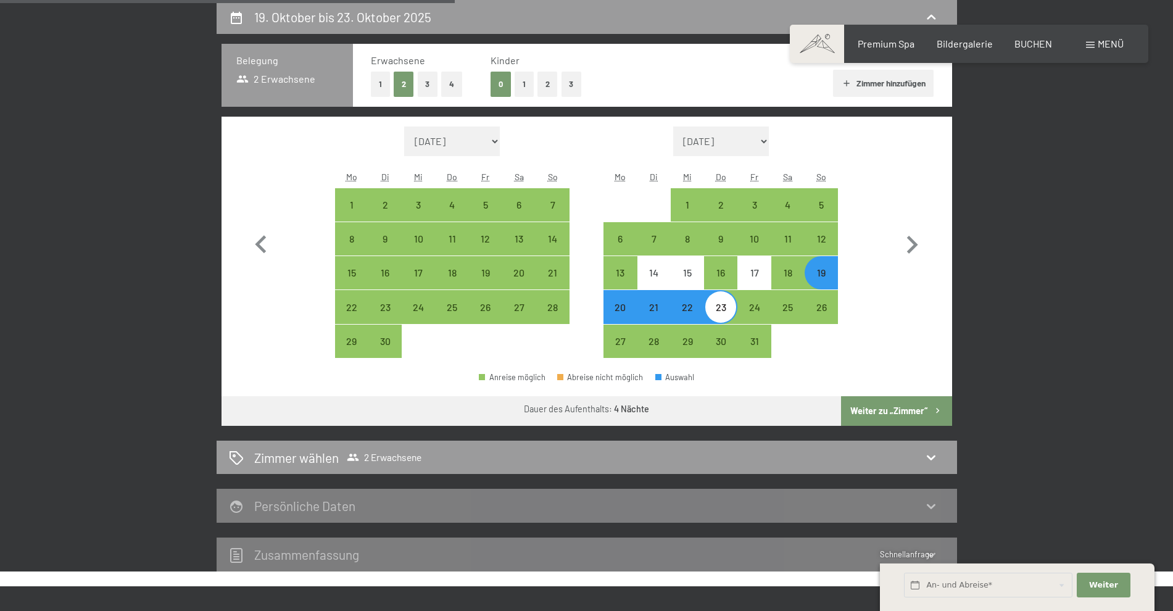
click at [899, 413] on button "Weiter zu „Zimmer“" at bounding box center [896, 411] width 110 height 30
select select "2025-09-01"
select select "2025-10-01"
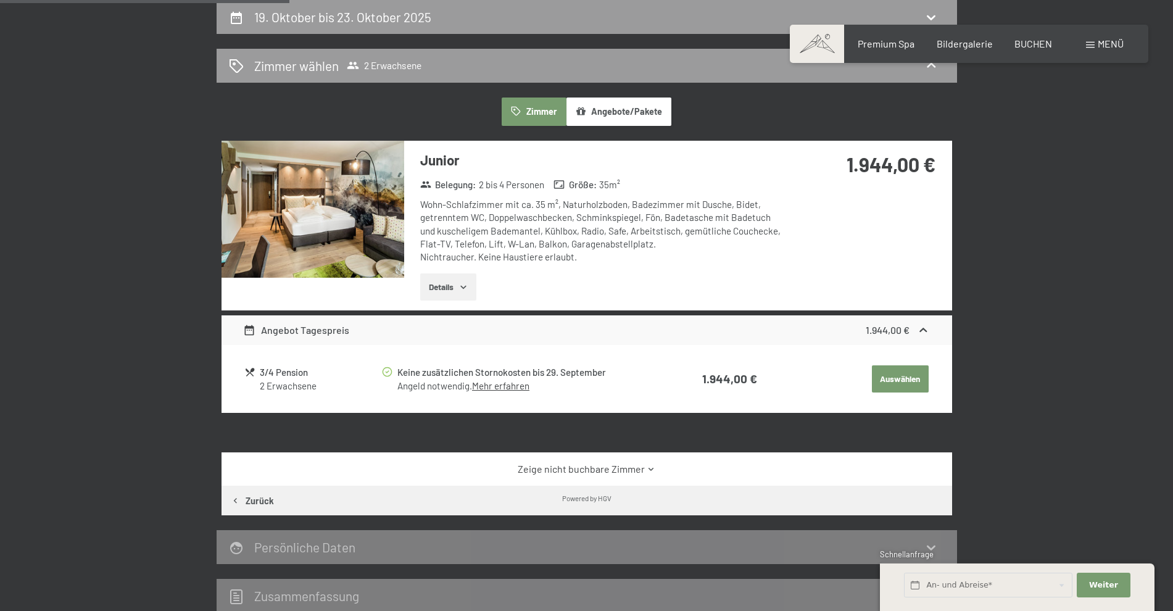
click at [460, 278] on button "Details" at bounding box center [448, 286] width 56 height 27
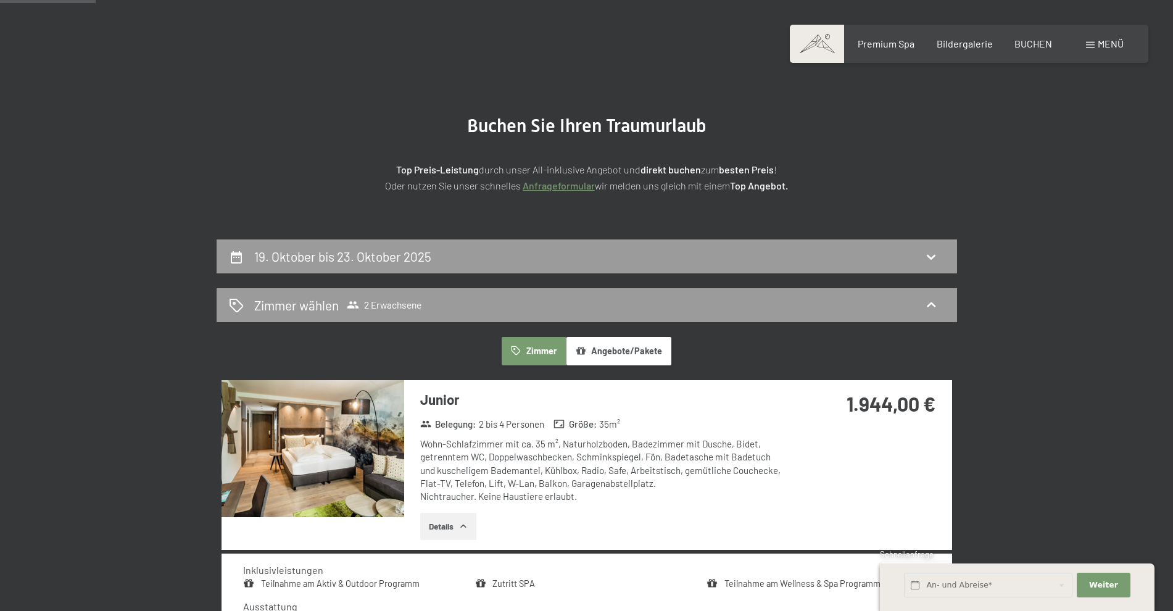
scroll to position [0, 0]
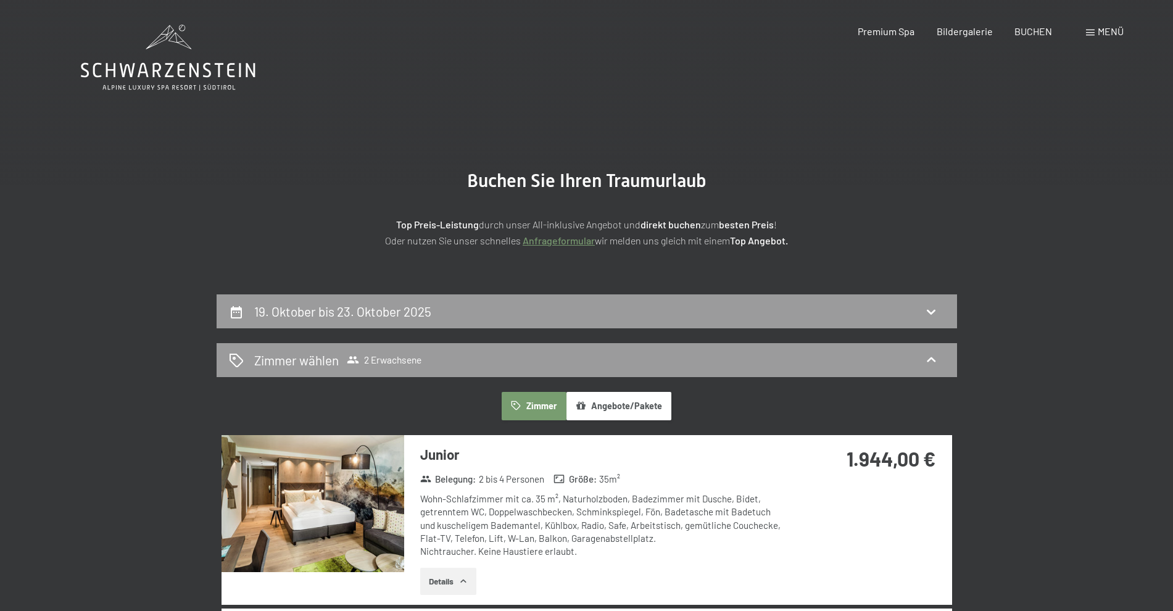
click at [156, 55] on icon at bounding box center [168, 58] width 175 height 66
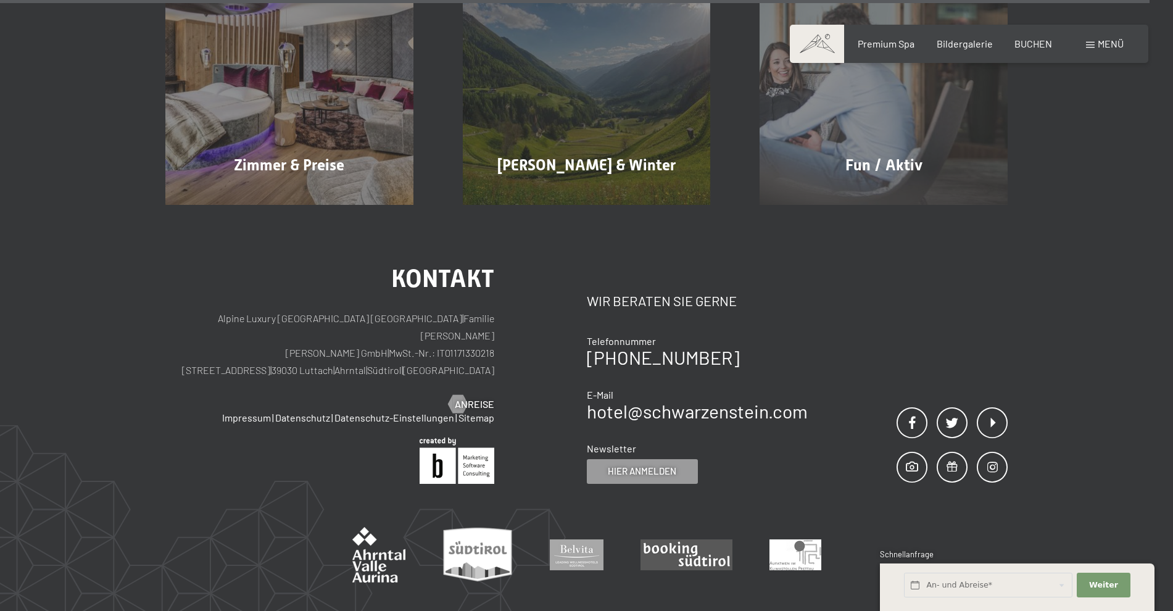
scroll to position [5986, 0]
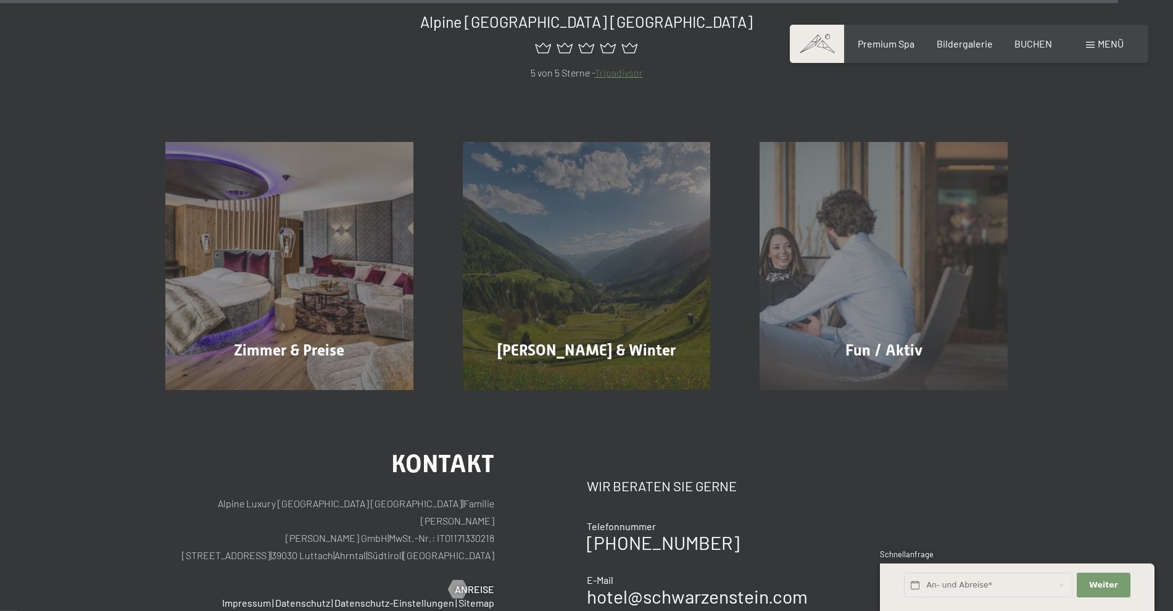
drag, startPoint x: 327, startPoint y: 479, endPoint x: 386, endPoint y: 480, distance: 59.3
click at [386, 495] on p "Alpine Luxury [GEOGRAPHIC_DATA] SCHWARZENSTEIN | Familie [PERSON_NAME] [PERSON_…" at bounding box center [329, 529] width 329 height 69
copy p "39030 Luttach"
